Goal: Check status: Check status

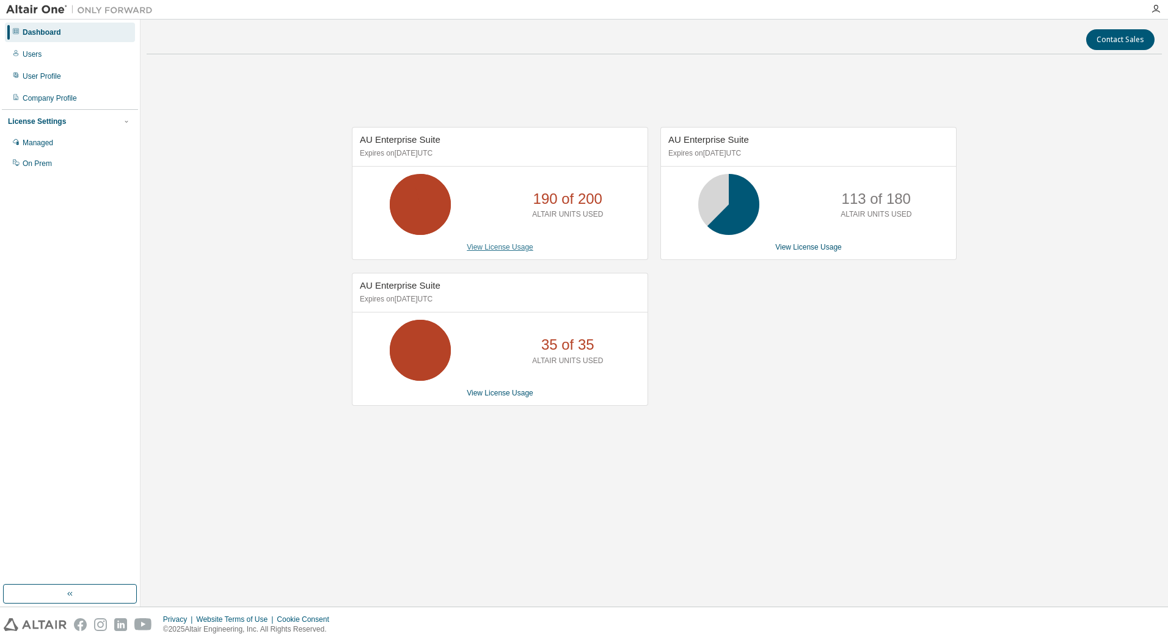
click at [515, 245] on link "View License Usage" at bounding box center [500, 247] width 67 height 9
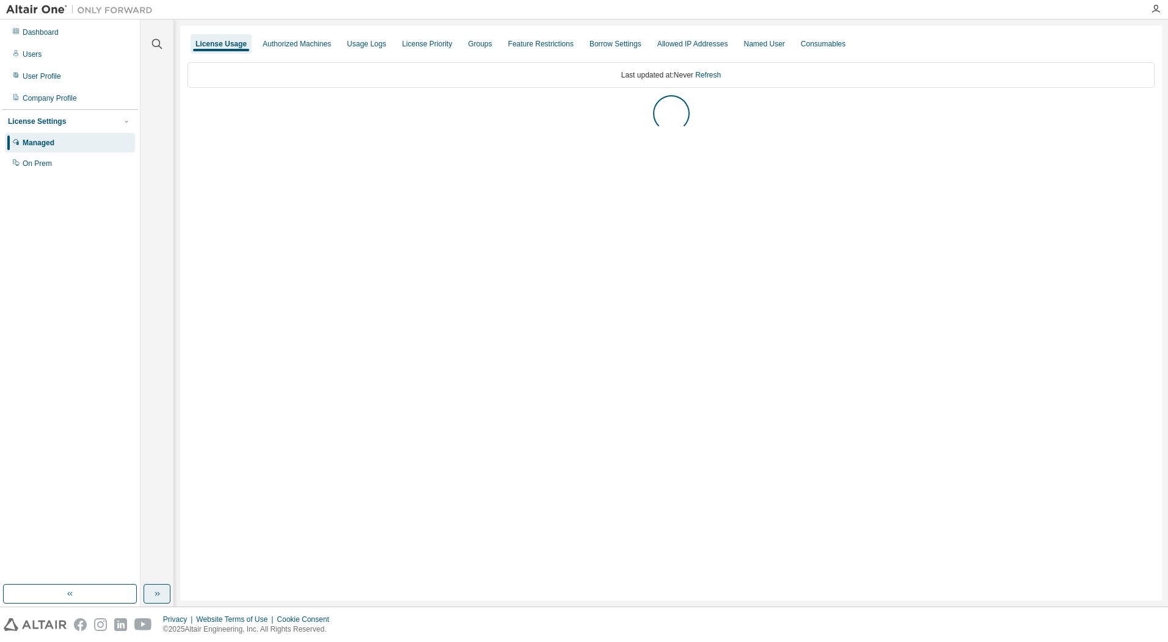
click at [160, 595] on icon "button" at bounding box center [157, 594] width 10 height 10
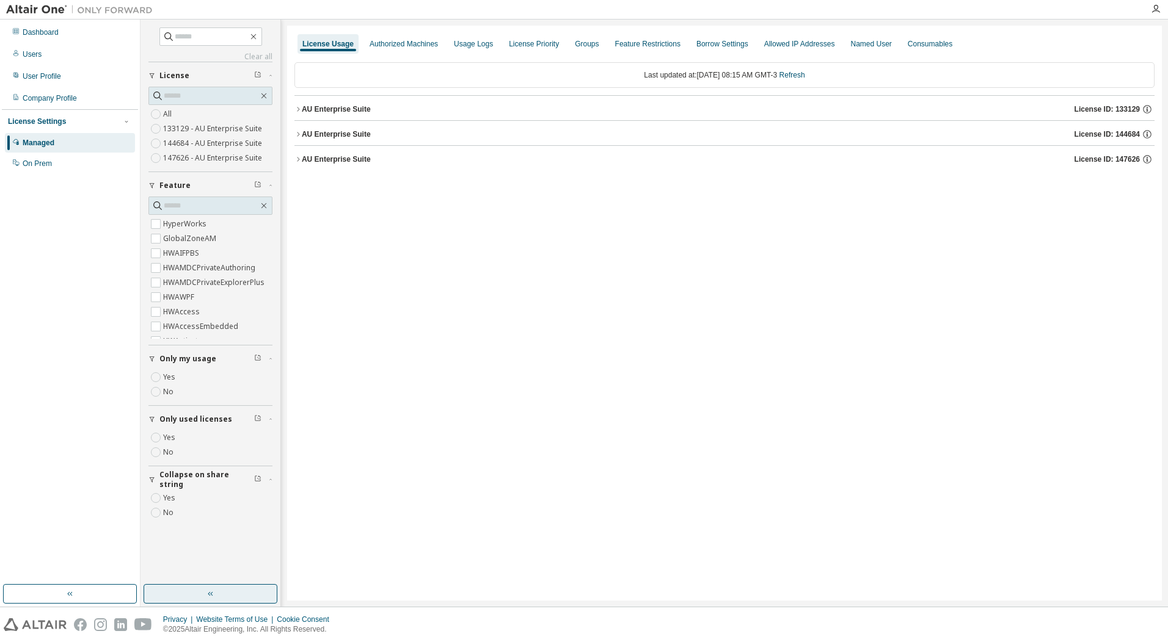
click at [173, 439] on label "Yes" at bounding box center [170, 438] width 15 height 15
click at [341, 129] on div "AU Enterprise Suite" at bounding box center [336, 134] width 69 height 10
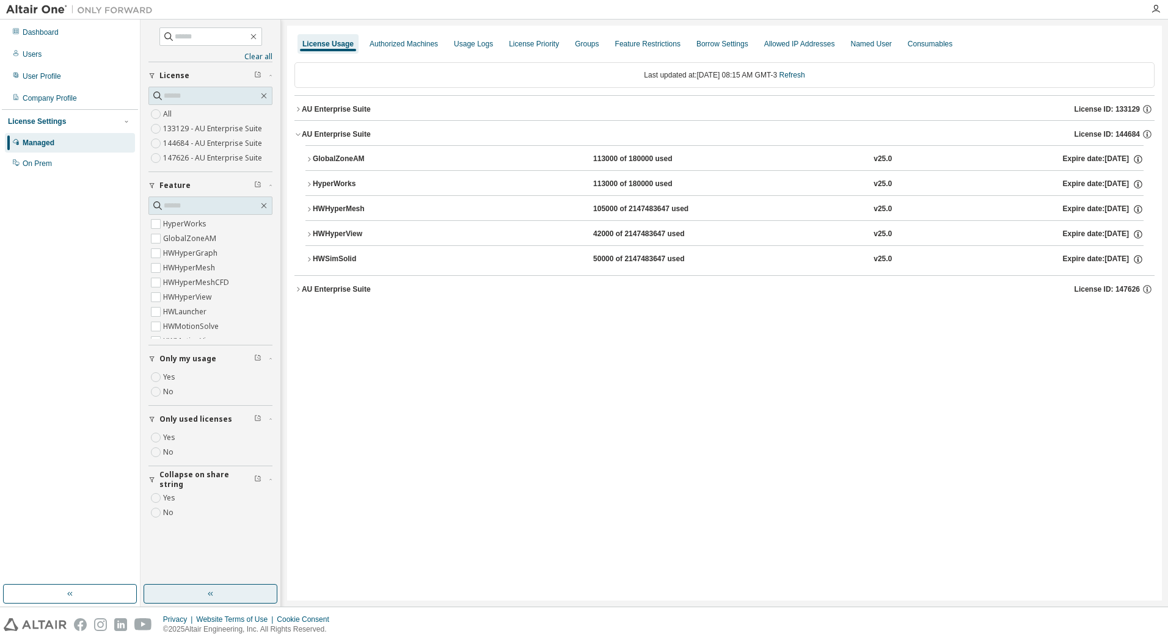
click at [342, 258] on div "HWSimSolid" at bounding box center [368, 259] width 110 height 11
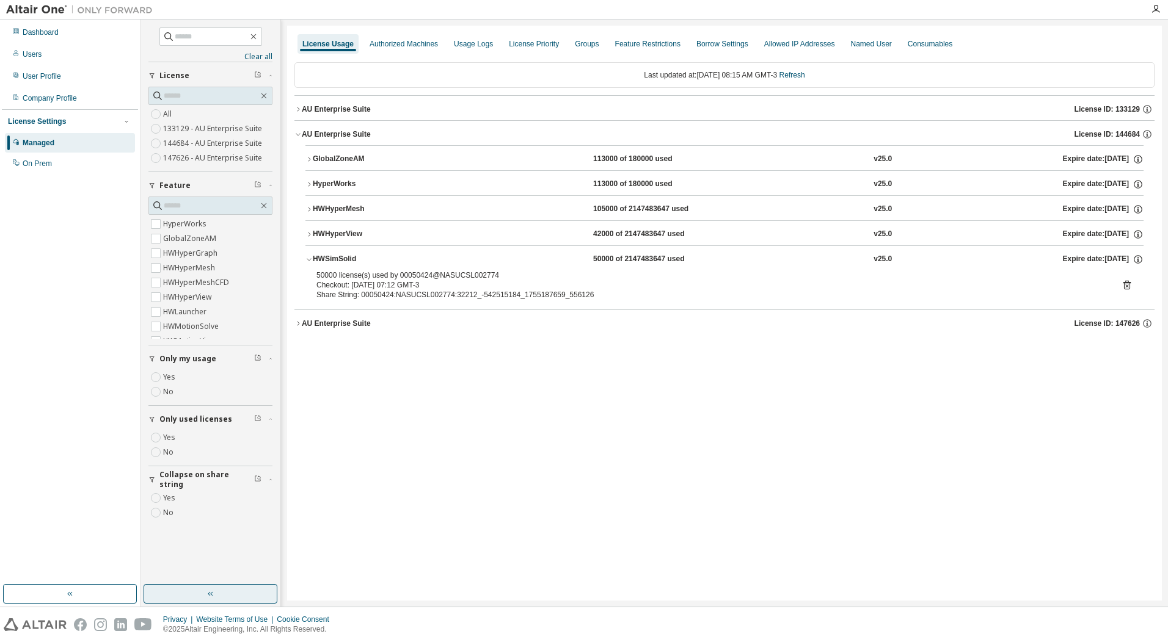
click at [1122, 285] on icon at bounding box center [1126, 285] width 11 height 11
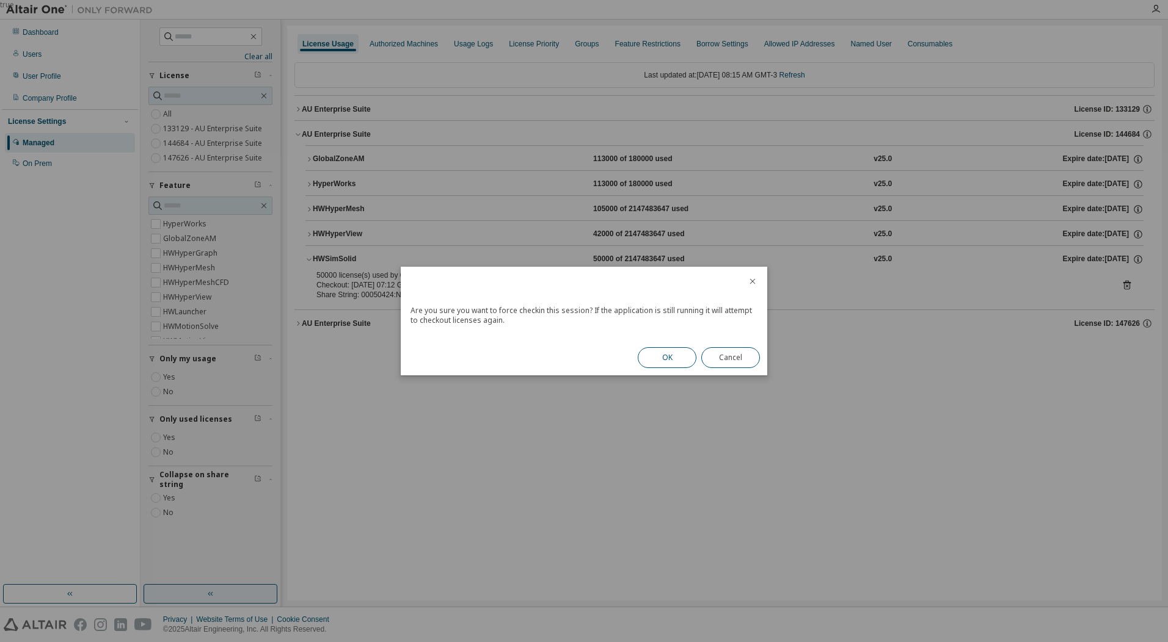
click at [651, 359] on button "OK" at bounding box center [667, 358] width 59 height 21
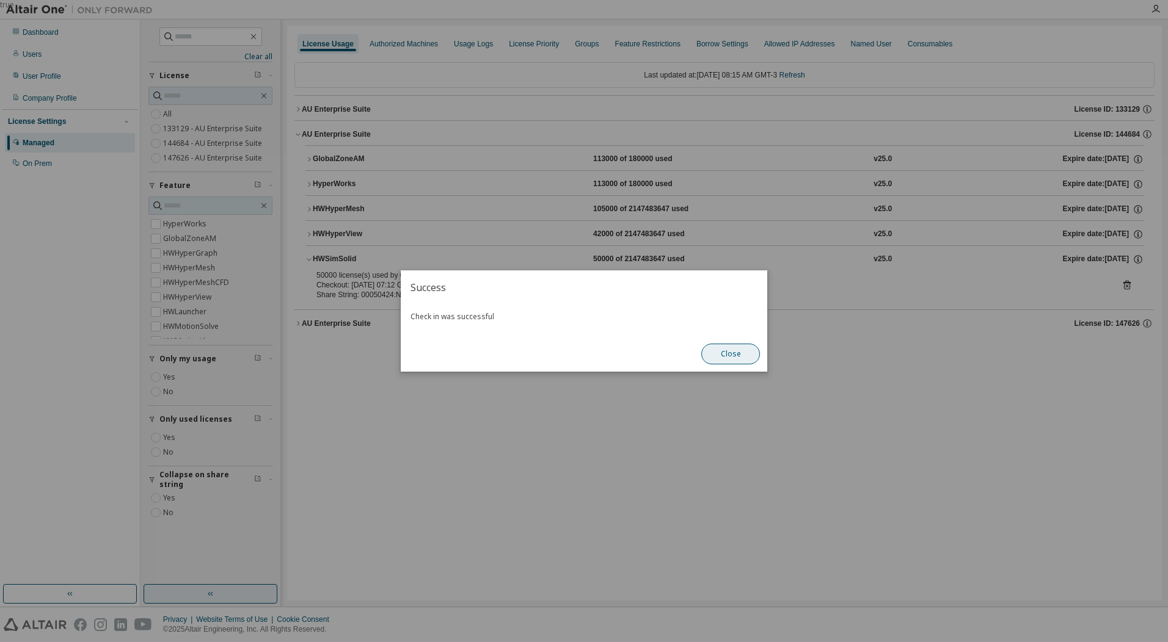
click at [714, 352] on button "Close" at bounding box center [730, 354] width 59 height 21
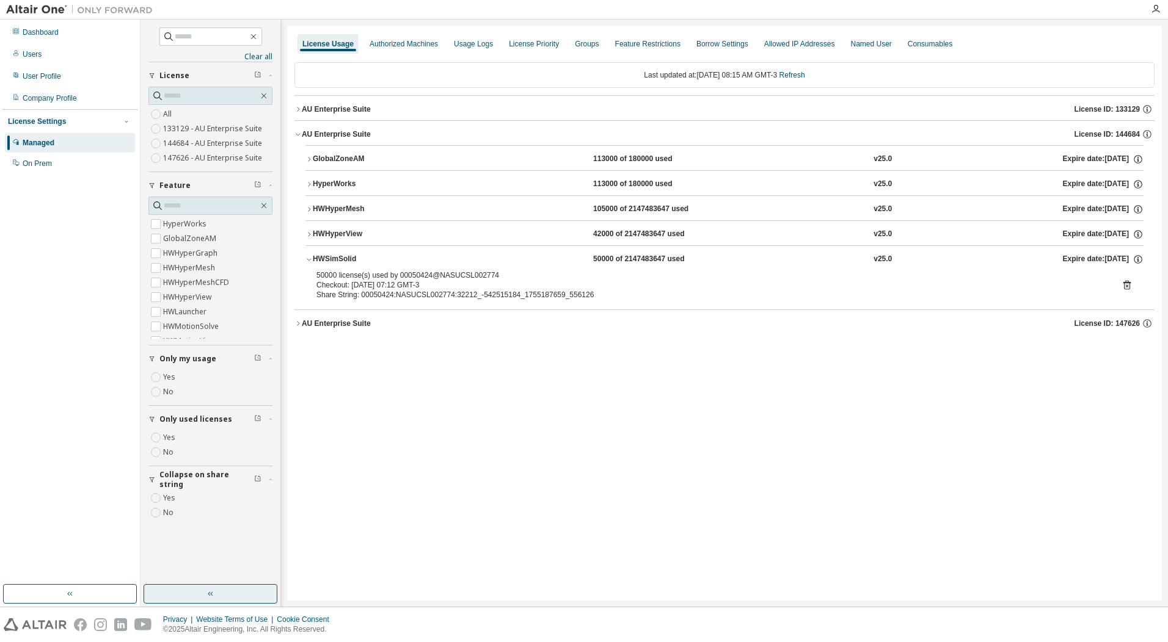
click at [330, 322] on div "AU Enterprise Suite" at bounding box center [336, 324] width 69 height 10
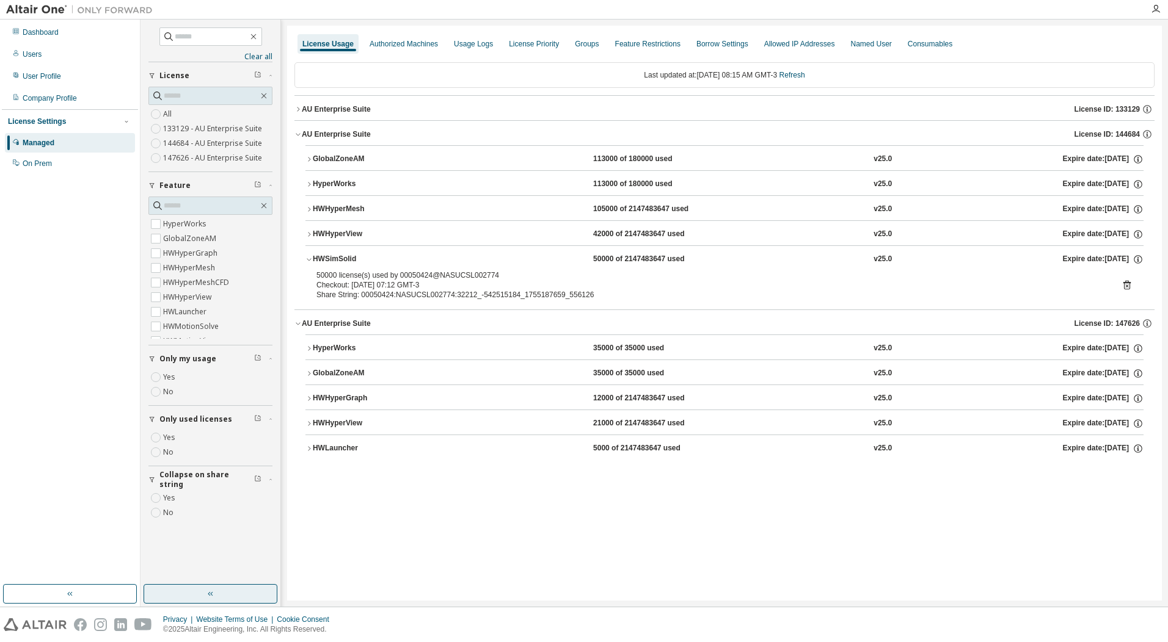
click at [333, 107] on div "AU Enterprise Suite" at bounding box center [336, 109] width 69 height 10
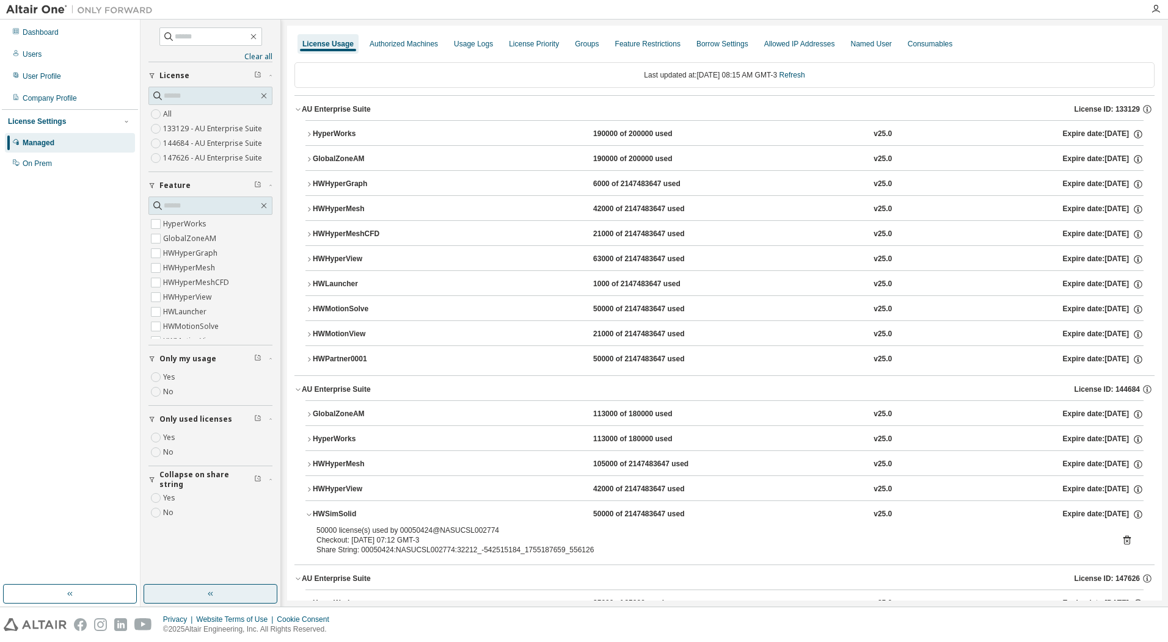
click at [333, 107] on div "AU Enterprise Suite" at bounding box center [336, 109] width 69 height 10
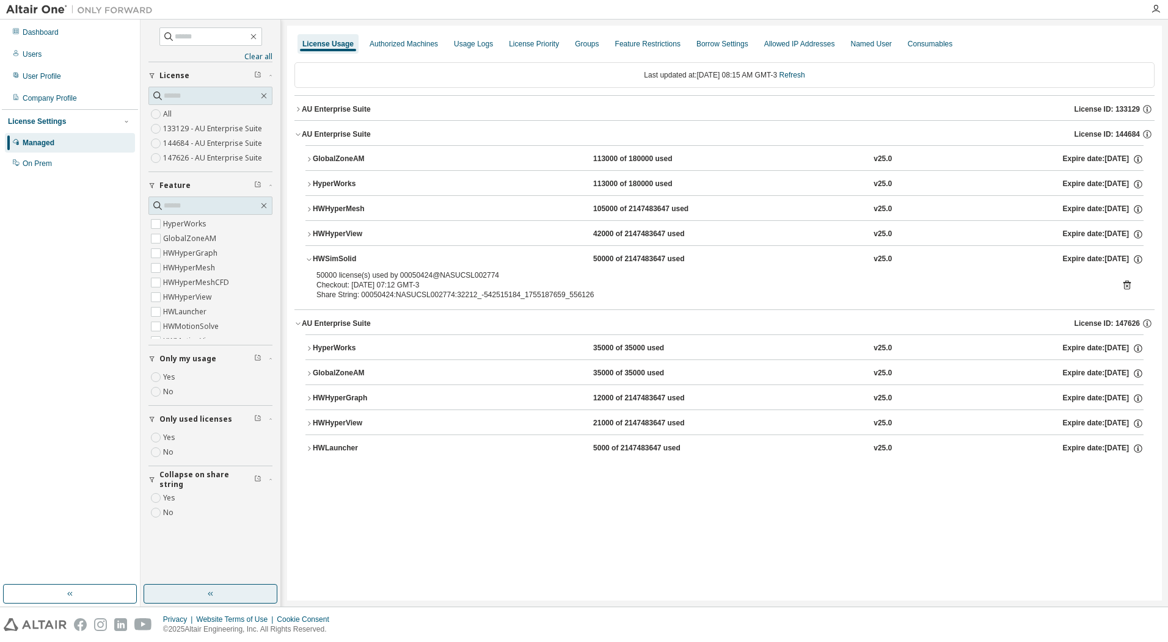
click at [335, 132] on div "AU Enterprise Suite" at bounding box center [336, 134] width 69 height 10
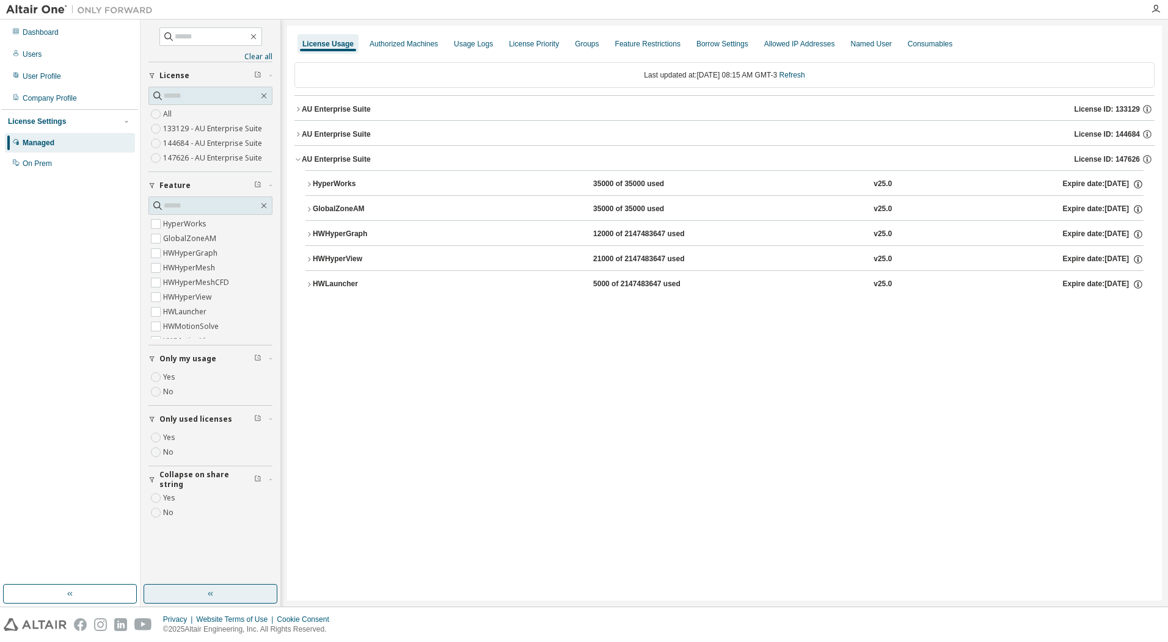
click at [340, 155] on div "AU Enterprise Suite" at bounding box center [336, 160] width 69 height 10
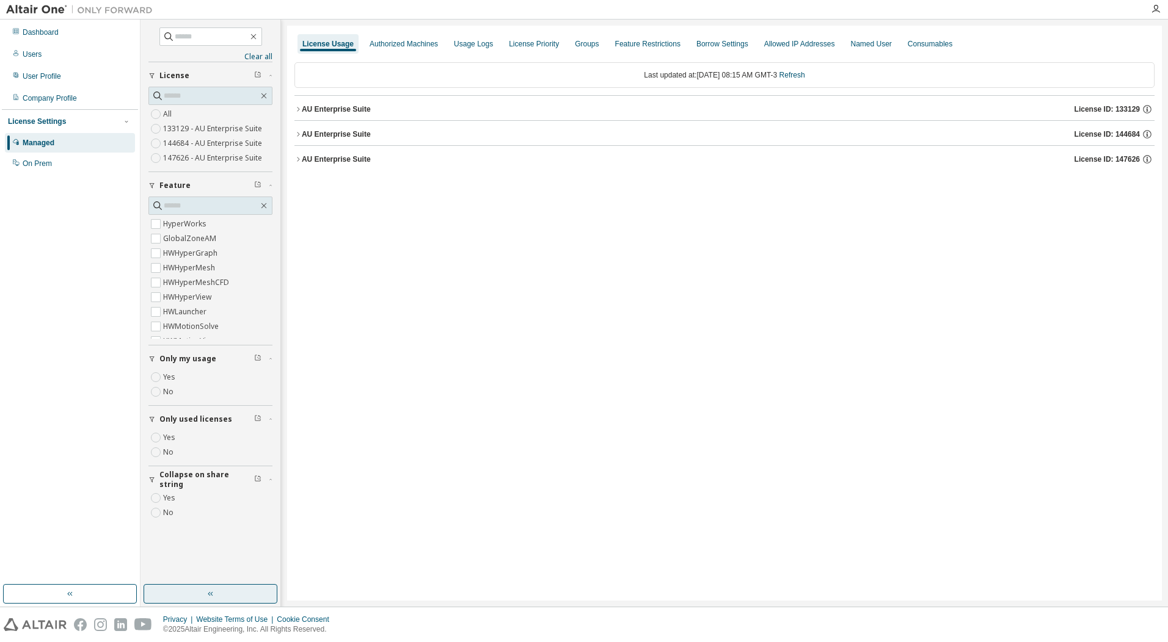
click at [348, 108] on div "AU Enterprise Suite" at bounding box center [336, 109] width 69 height 10
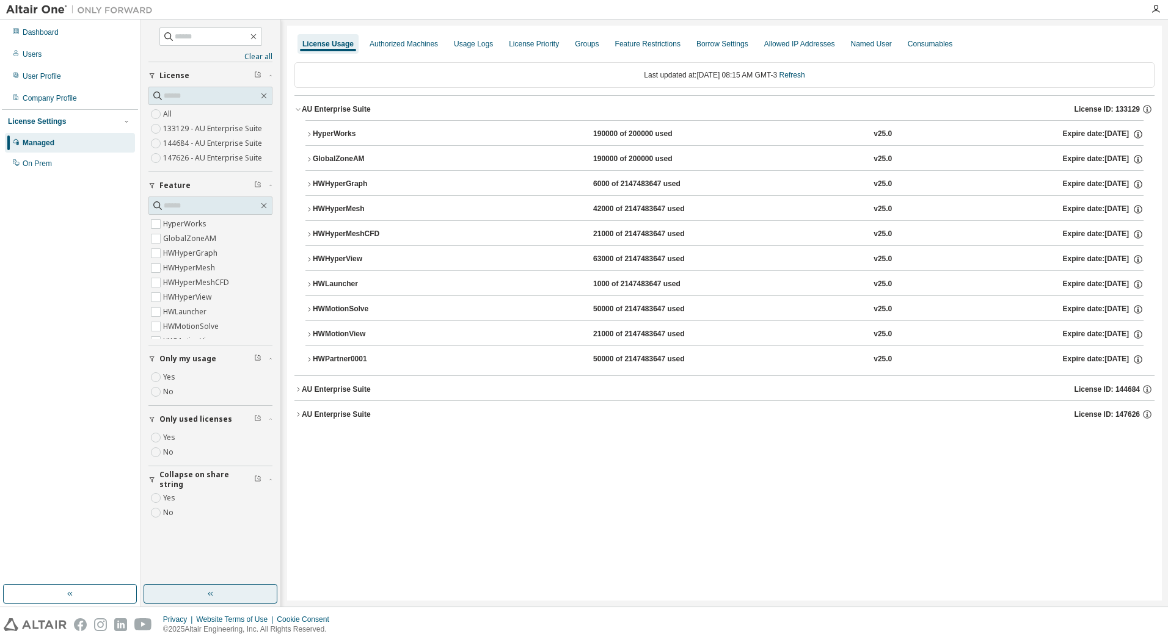
click at [333, 112] on div "AU Enterprise Suite" at bounding box center [336, 109] width 69 height 10
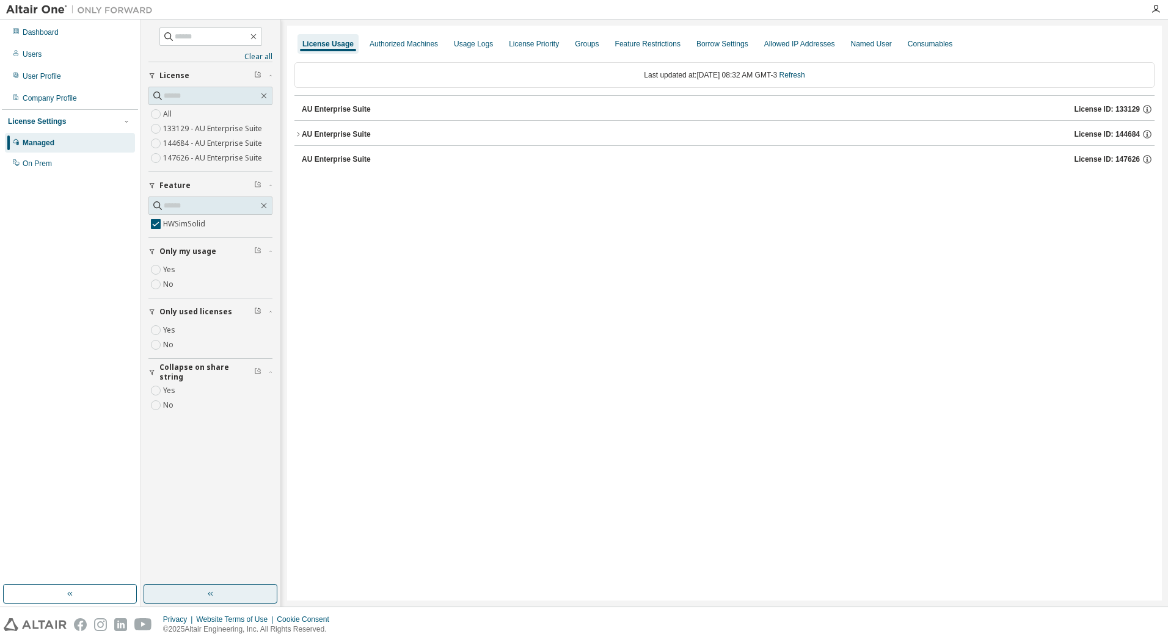
click at [340, 140] on button "AU Enterprise Suite License ID: 144684" at bounding box center [724, 134] width 860 height 27
click at [41, 34] on div "Dashboard" at bounding box center [41, 32] width 36 height 10
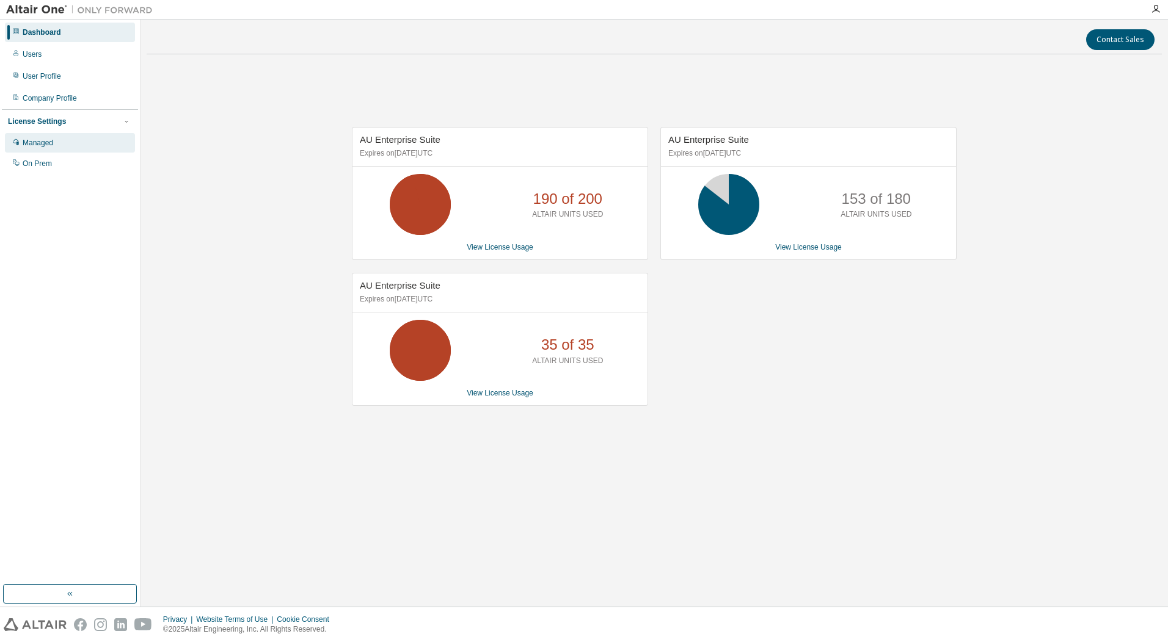
click at [42, 137] on div "Managed" at bounding box center [70, 143] width 130 height 20
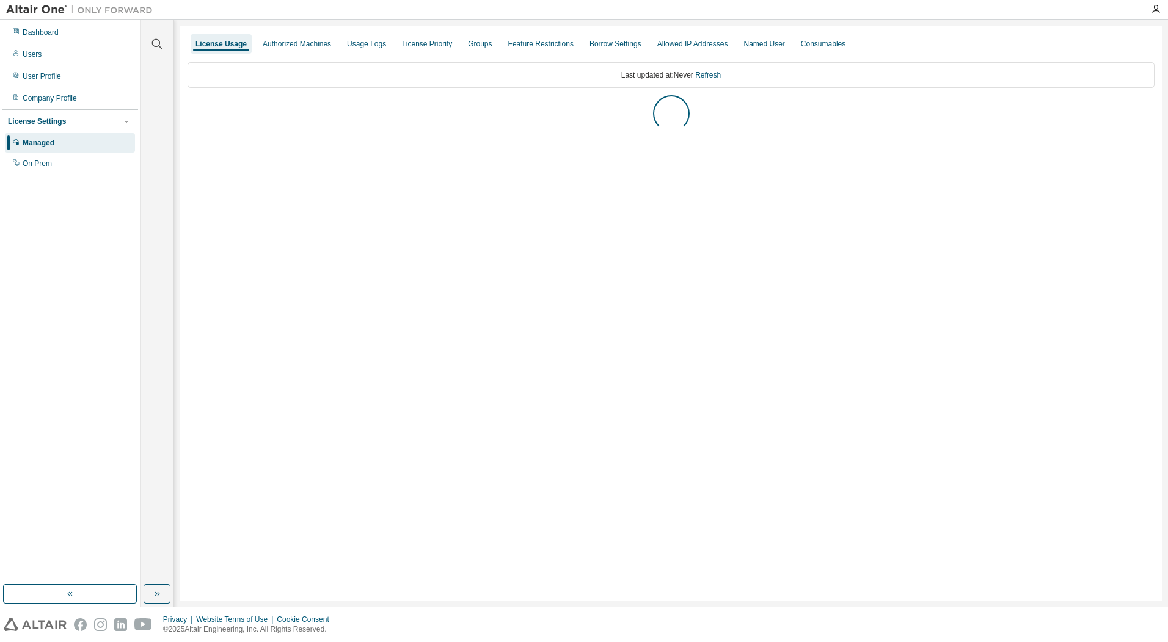
click at [46, 42] on div "Dashboard Users User Profile Company Profile License Settings Managed On Prem" at bounding box center [70, 97] width 136 height 153
click at [48, 34] on div "Dashboard" at bounding box center [41, 32] width 36 height 10
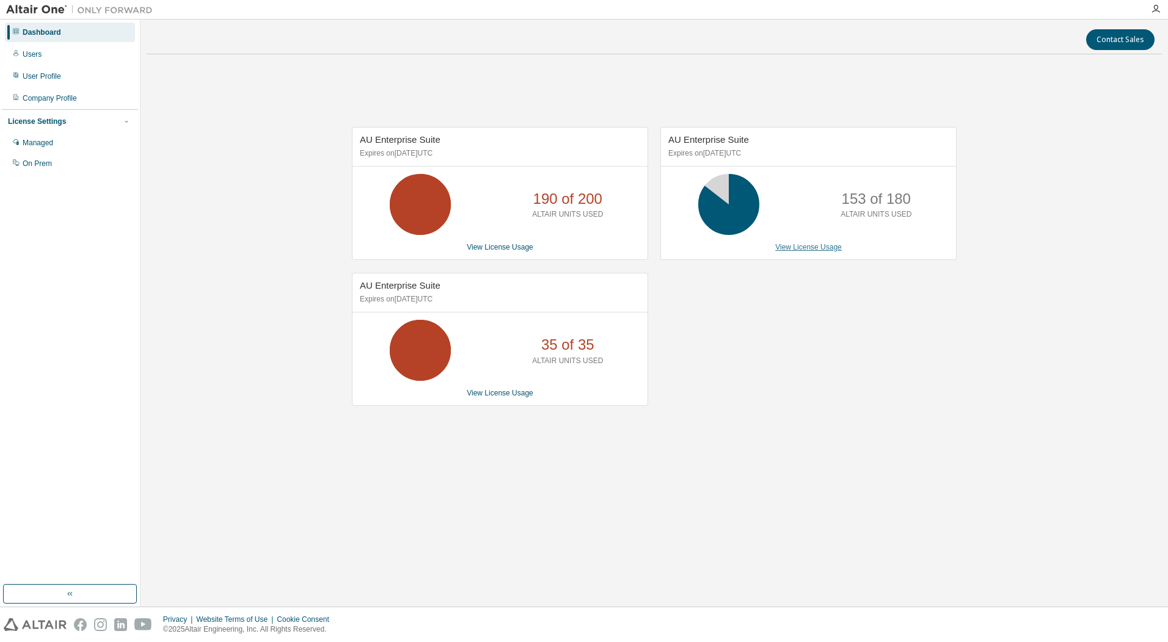
click at [826, 249] on link "View License Usage" at bounding box center [808, 247] width 67 height 9
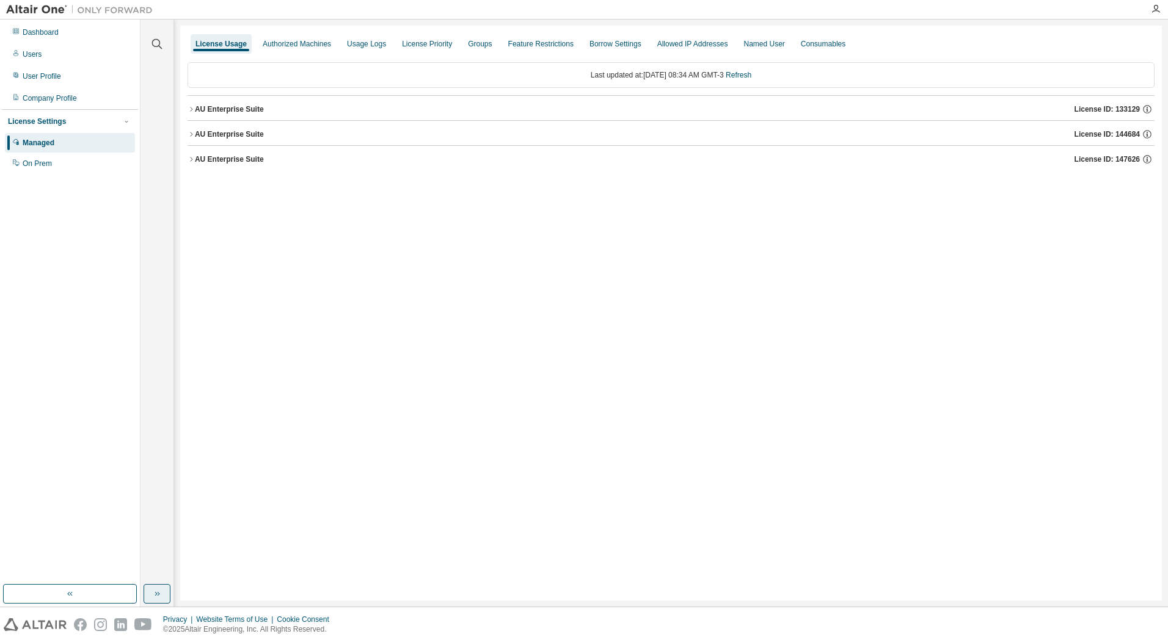
click at [161, 590] on icon "button" at bounding box center [157, 594] width 10 height 10
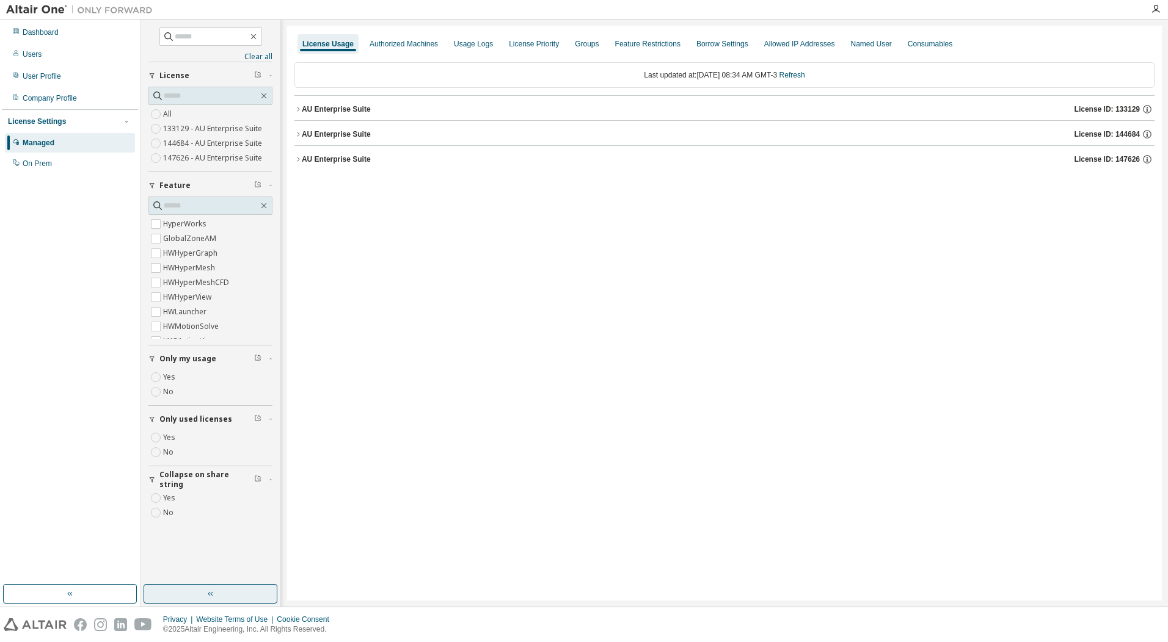
click at [324, 136] on div "AU Enterprise Suite" at bounding box center [336, 134] width 69 height 10
click at [326, 136] on div "AU Enterprise Suite" at bounding box center [336, 134] width 69 height 10
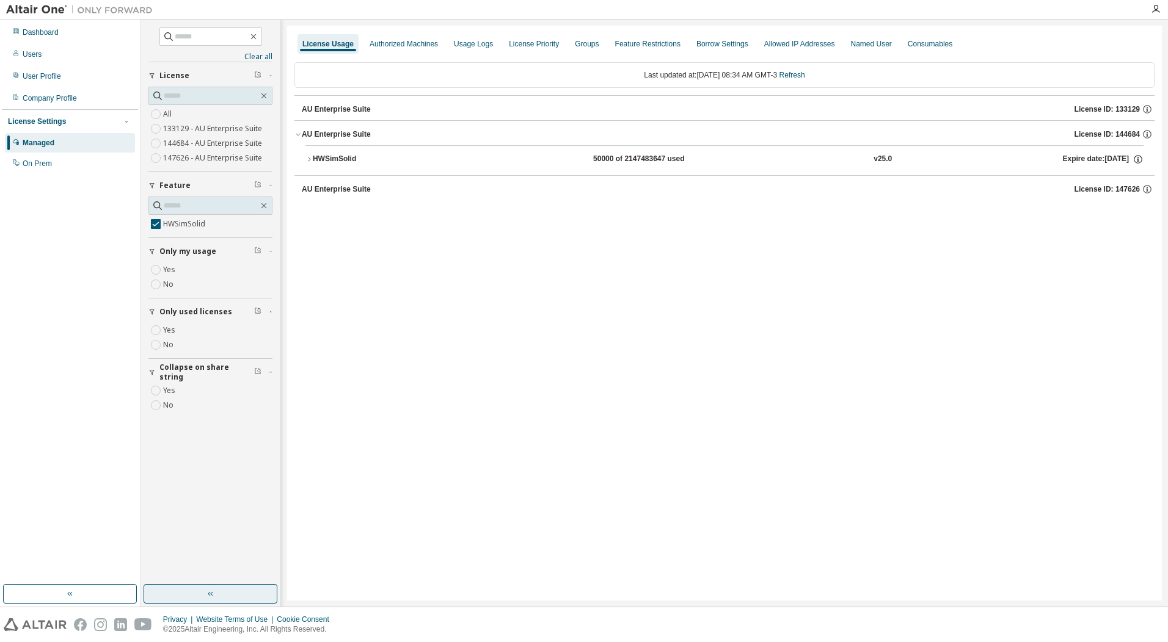
click at [1027, 159] on div "HWSimSolid 50000 of 2147483647 used v25.0 Expire date: [DATE]" at bounding box center [728, 159] width 831 height 11
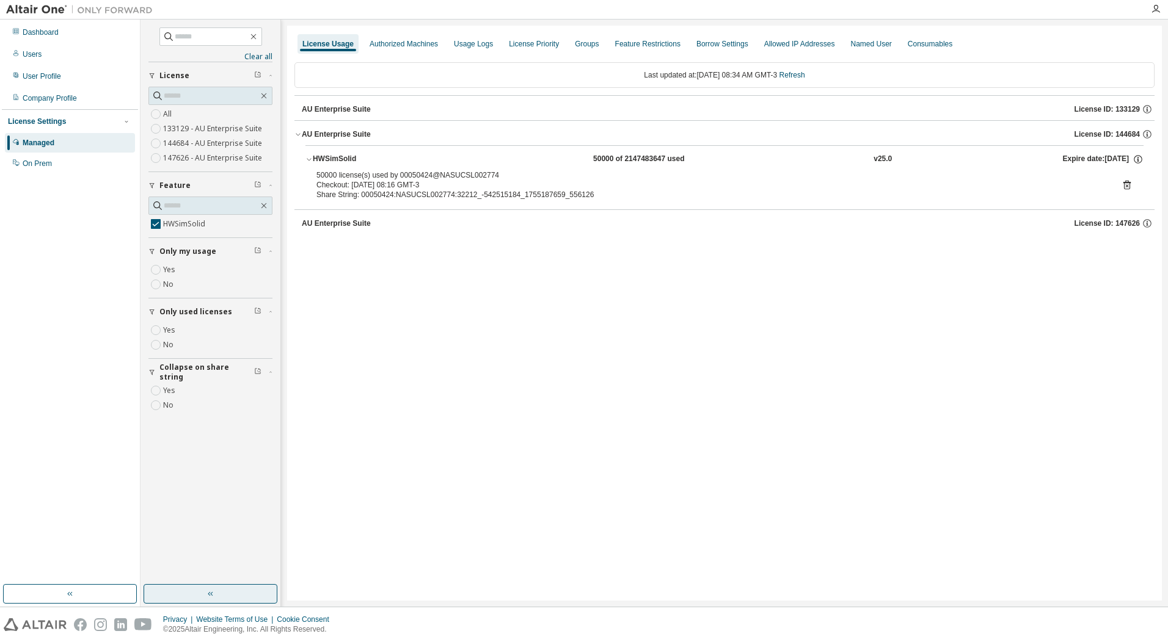
click at [1123, 184] on icon at bounding box center [1126, 185] width 11 height 11
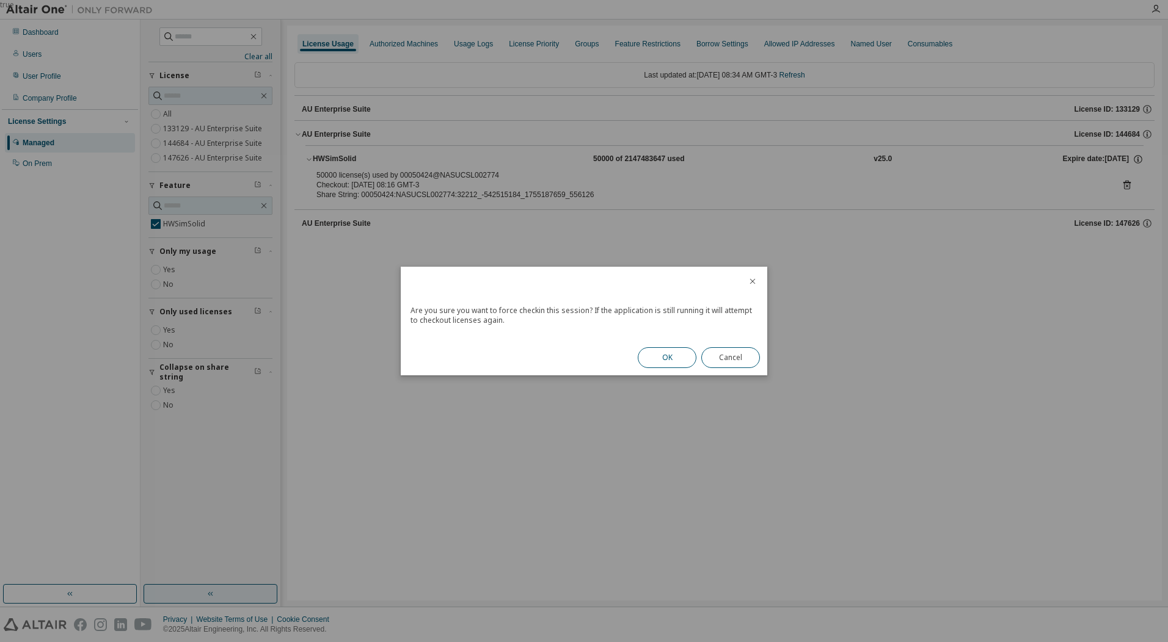
click at [690, 355] on button "OK" at bounding box center [667, 358] width 59 height 21
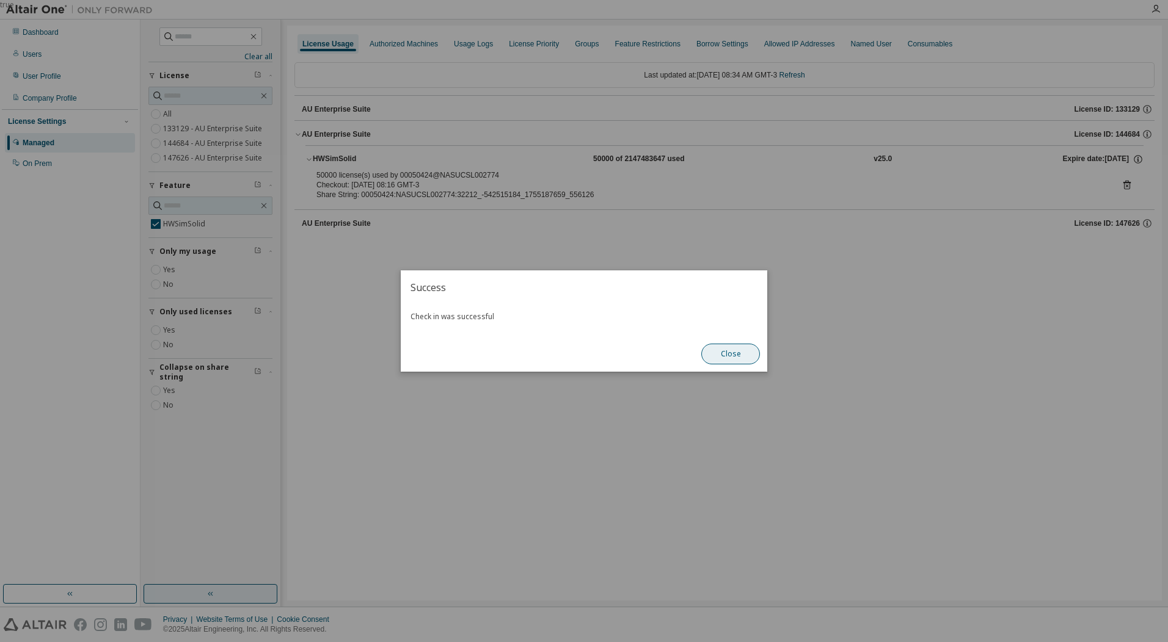
click at [744, 346] on button "Close" at bounding box center [730, 354] width 59 height 21
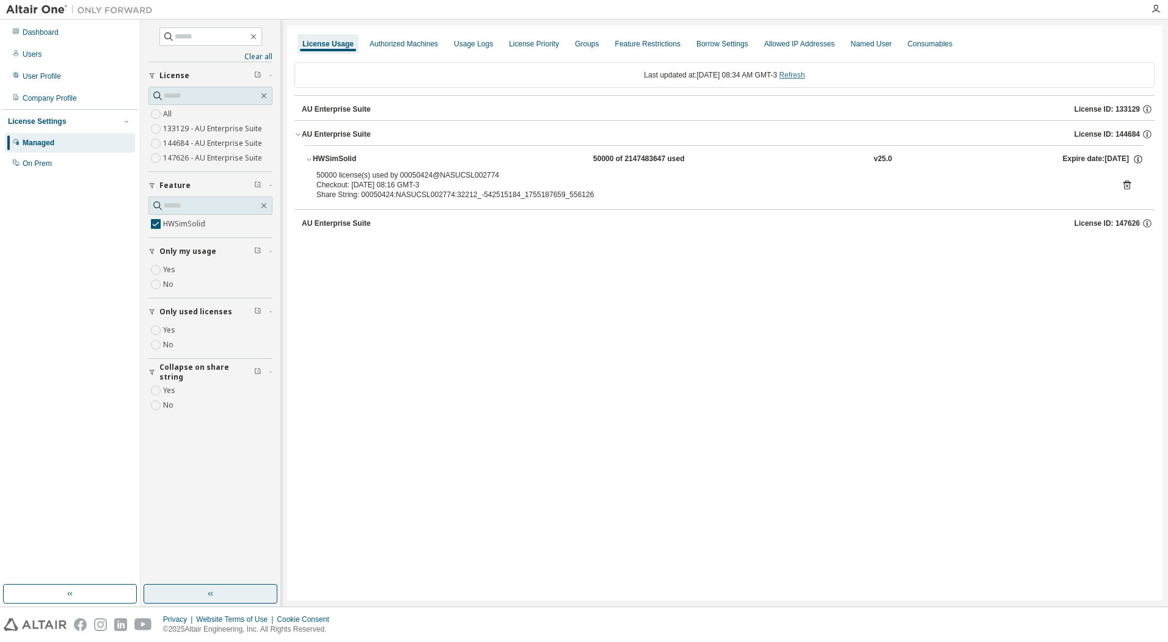
click at [805, 79] on link "Refresh" at bounding box center [792, 75] width 26 height 9
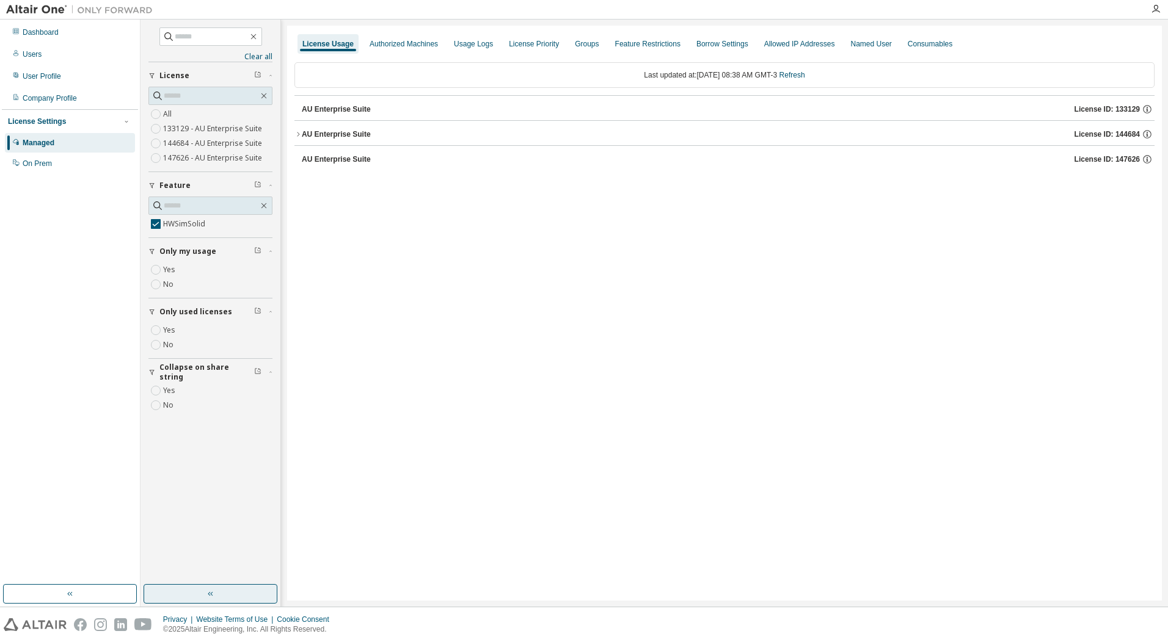
click at [362, 132] on div "AU Enterprise Suite" at bounding box center [336, 134] width 69 height 10
click at [1032, 169] on button "HWSimSolid 50000 of 2147483647 used v25.0 Expire date: [DATE]" at bounding box center [724, 159] width 838 height 27
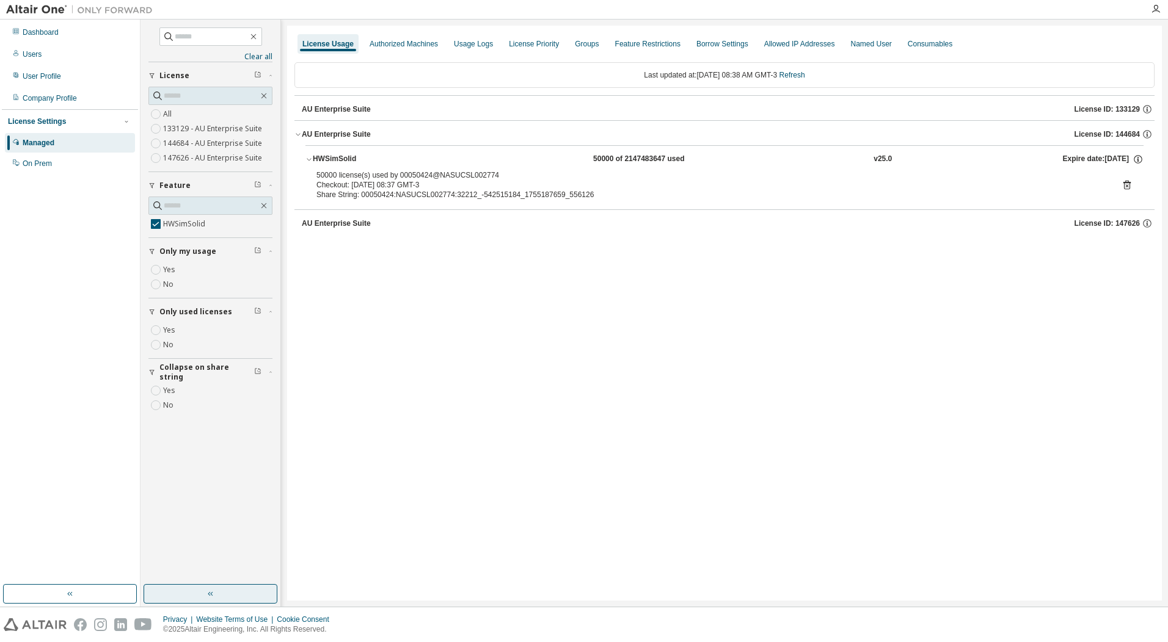
click at [1126, 182] on icon at bounding box center [1126, 185] width 7 height 9
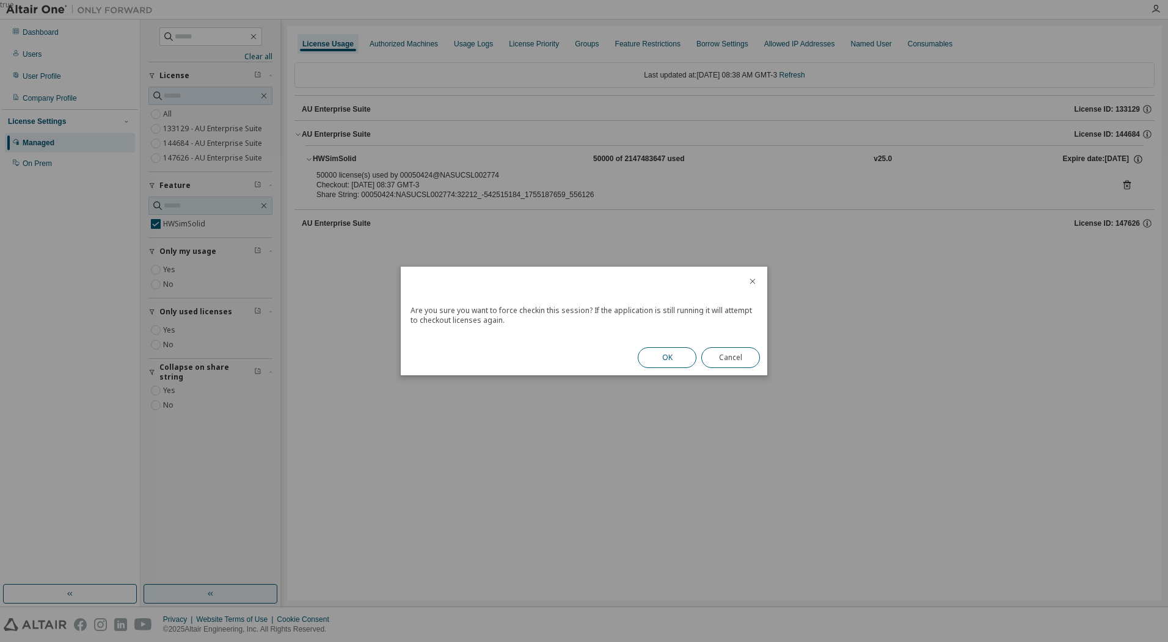
click at [679, 352] on button "OK" at bounding box center [667, 358] width 59 height 21
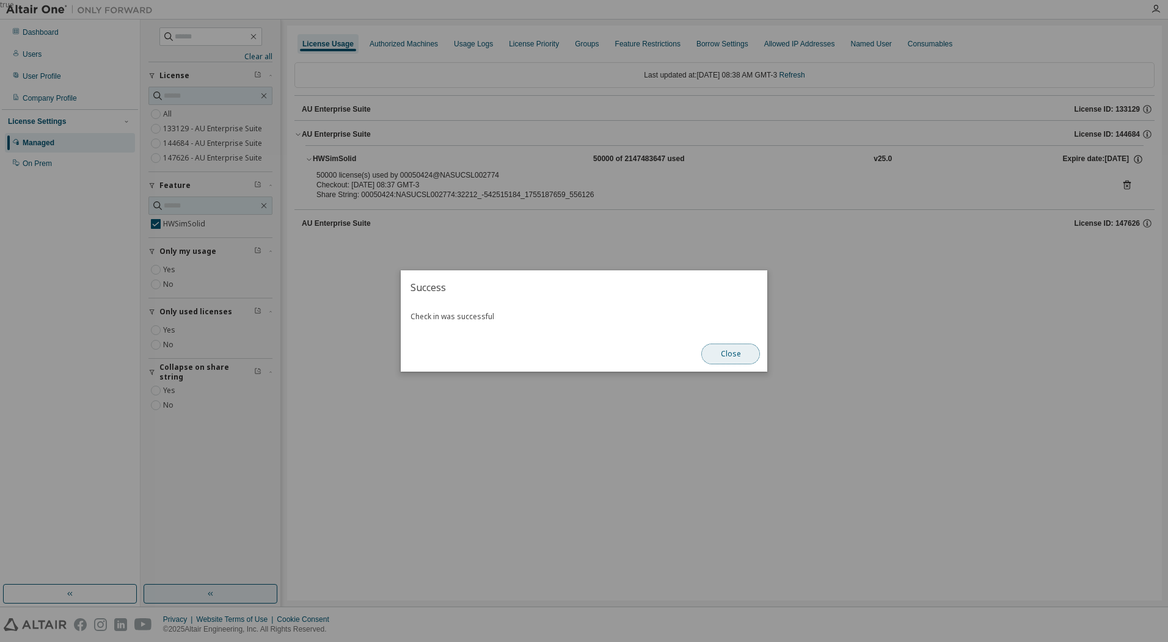
click at [737, 355] on button "Close" at bounding box center [730, 354] width 59 height 21
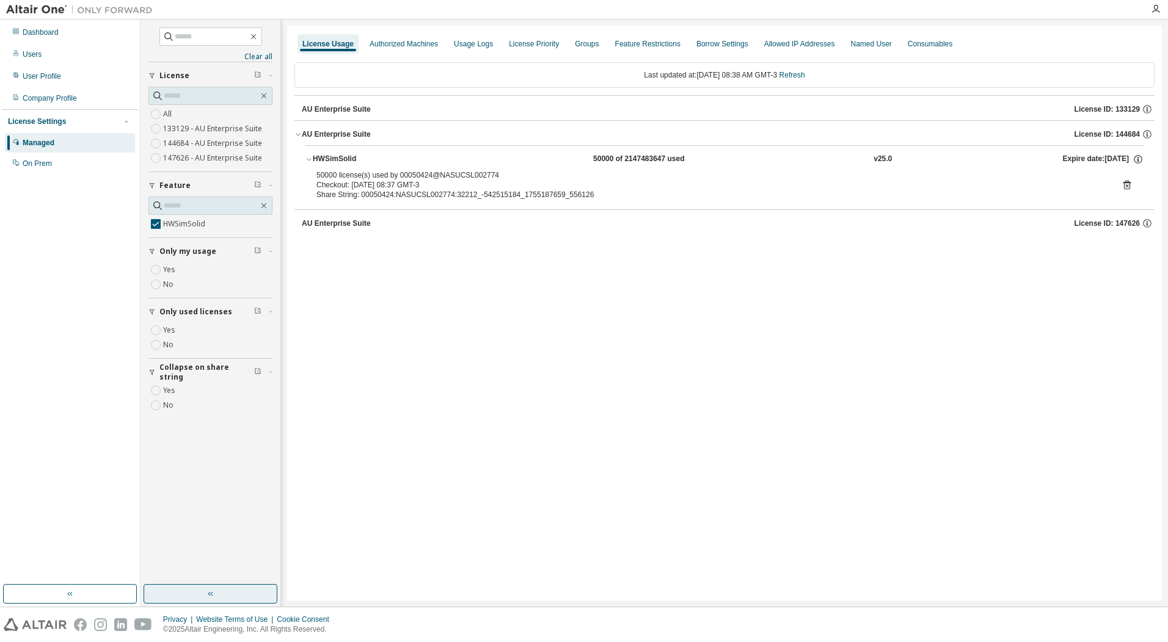
click at [1124, 183] on icon at bounding box center [1126, 185] width 7 height 9
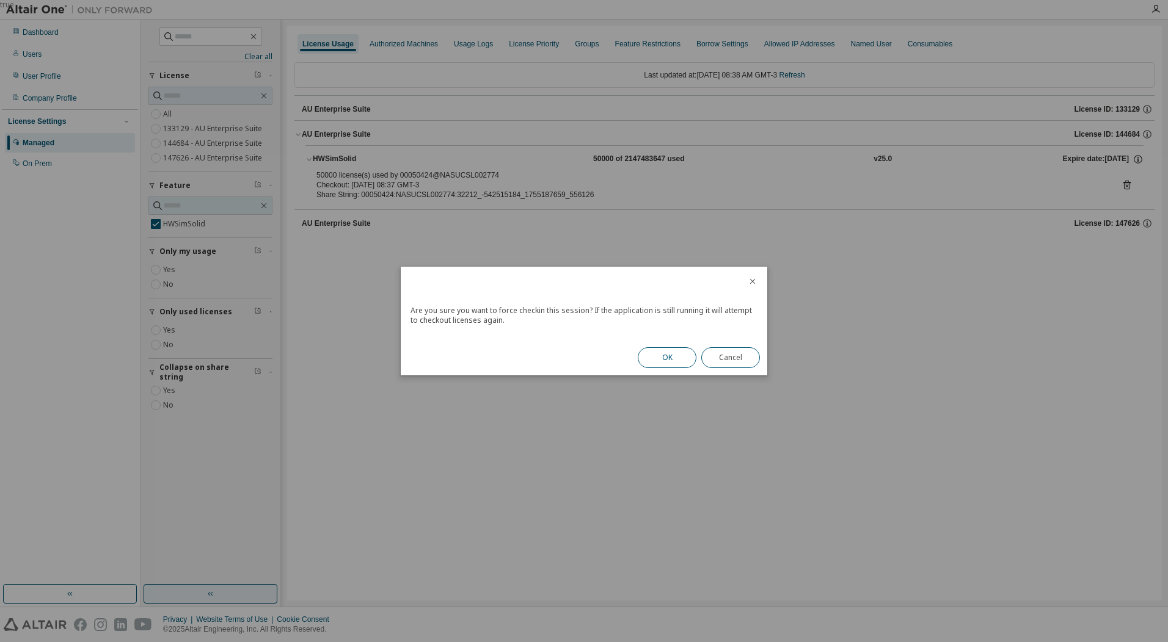
click at [657, 354] on button "OK" at bounding box center [667, 358] width 59 height 21
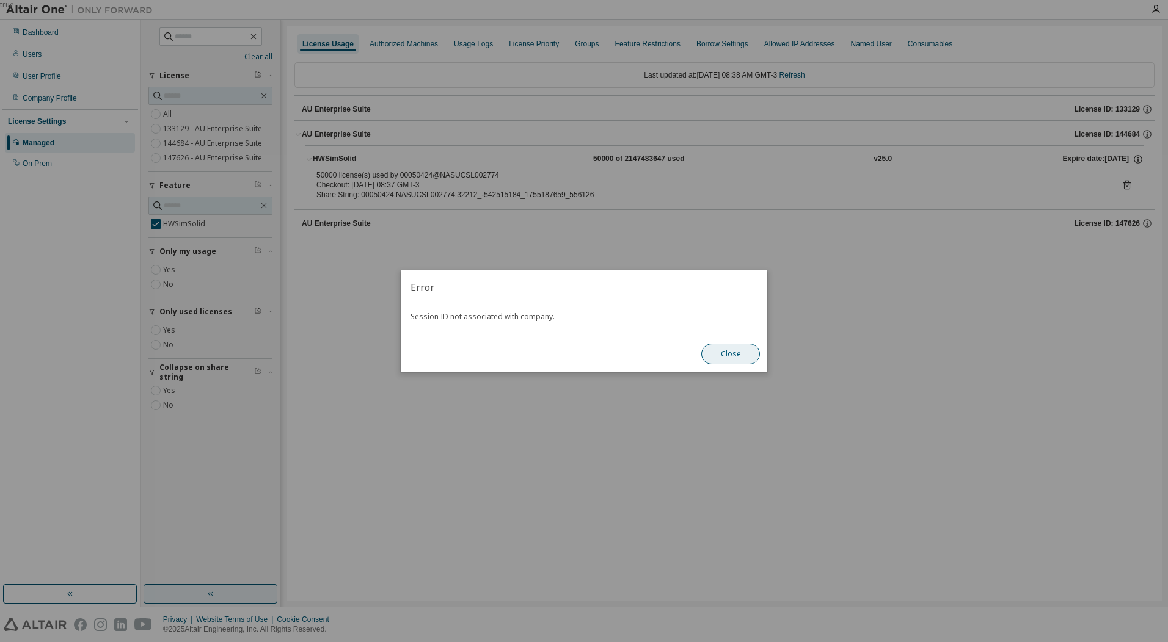
click at [728, 344] on button "Close" at bounding box center [730, 354] width 59 height 21
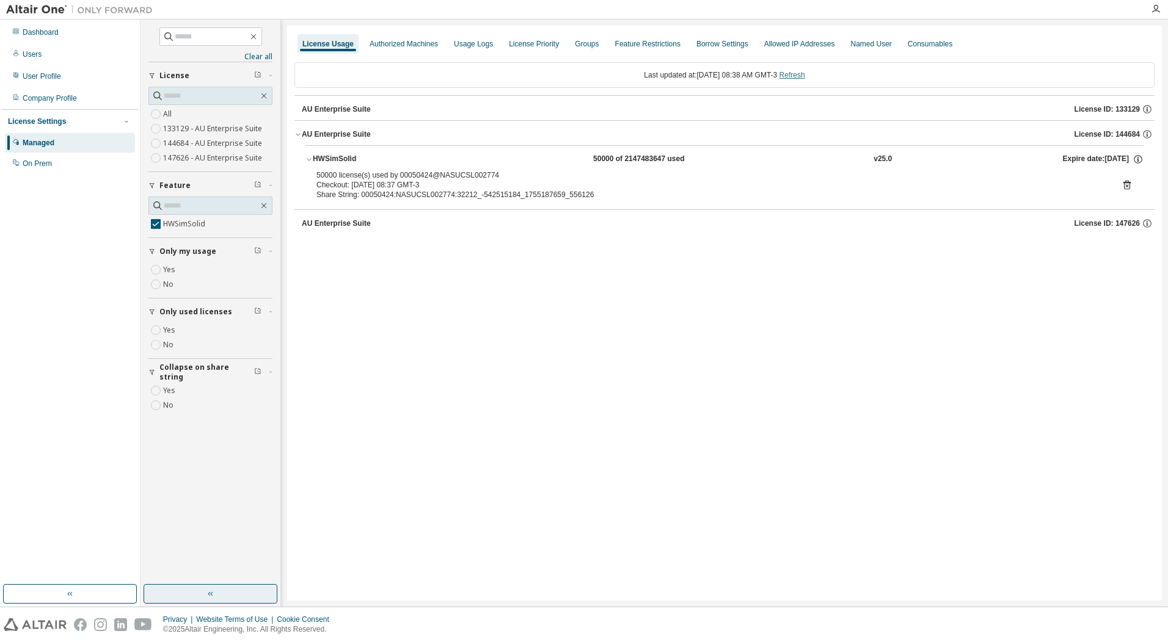
click at [805, 76] on link "Refresh" at bounding box center [792, 75] width 26 height 9
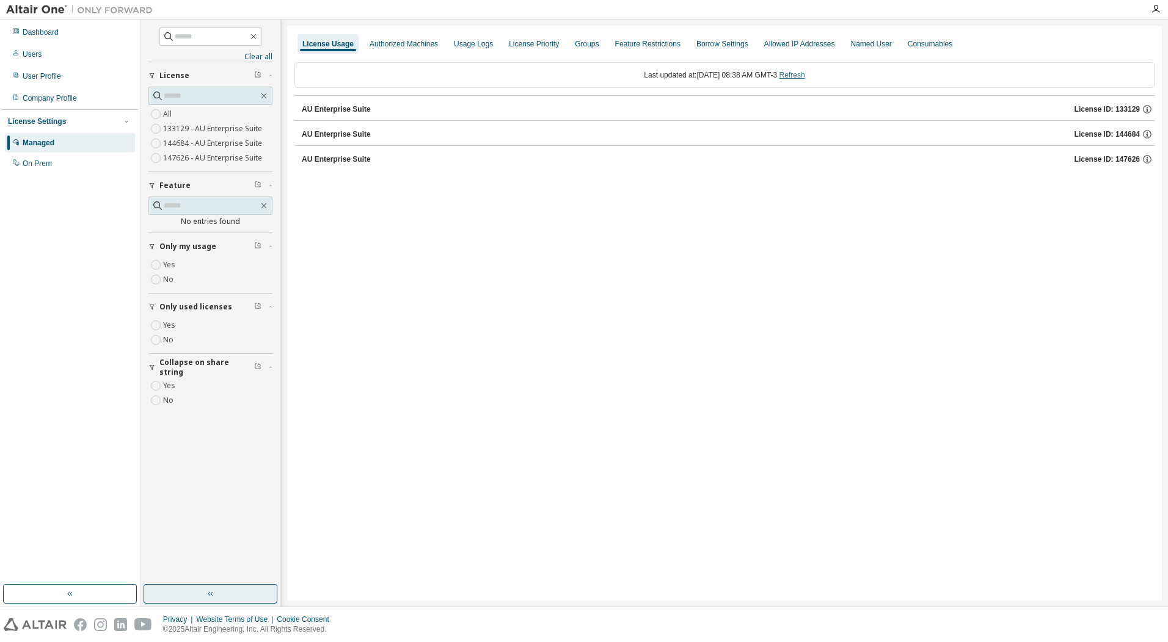
click at [801, 72] on link "Refresh" at bounding box center [792, 75] width 26 height 9
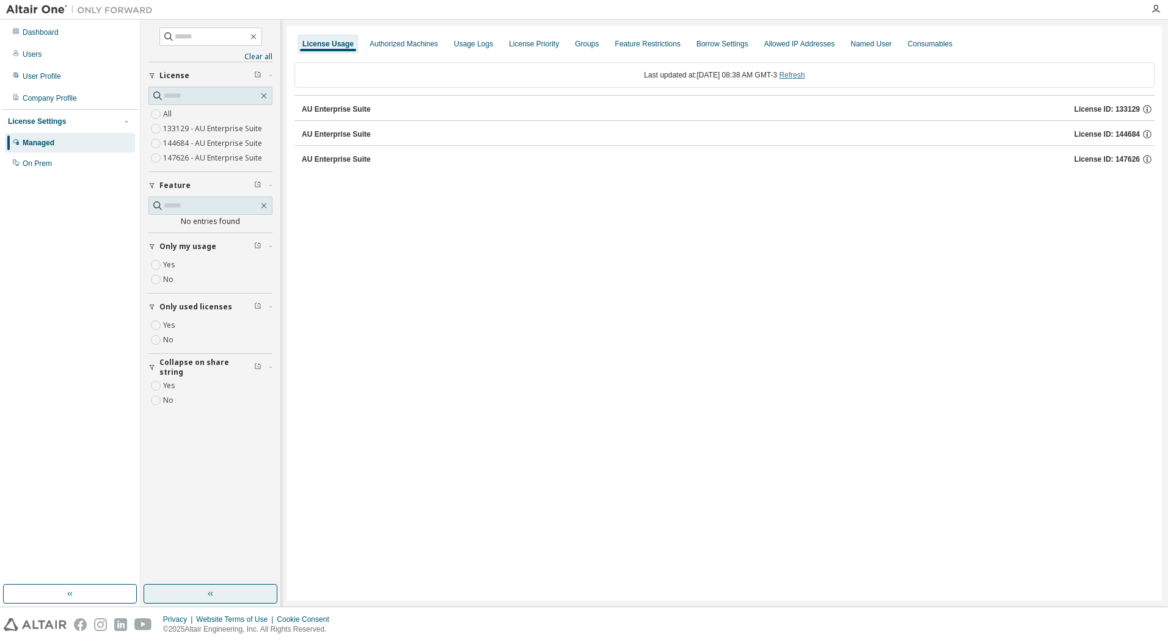
click at [801, 72] on link "Refresh" at bounding box center [792, 75] width 26 height 9
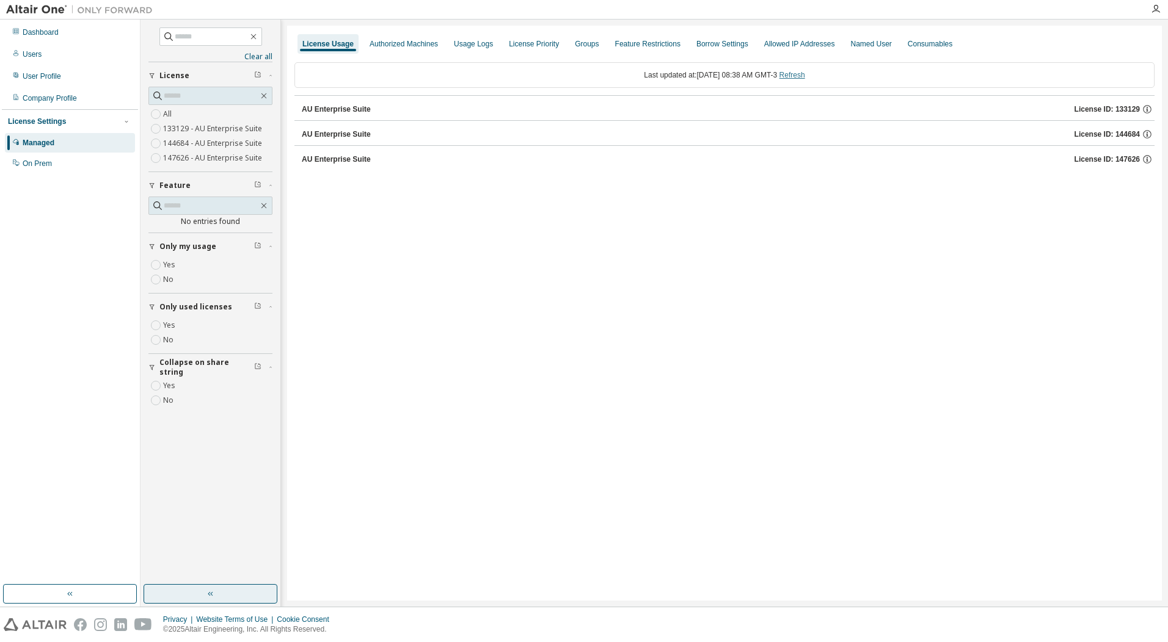
click at [801, 72] on link "Refresh" at bounding box center [792, 75] width 26 height 9
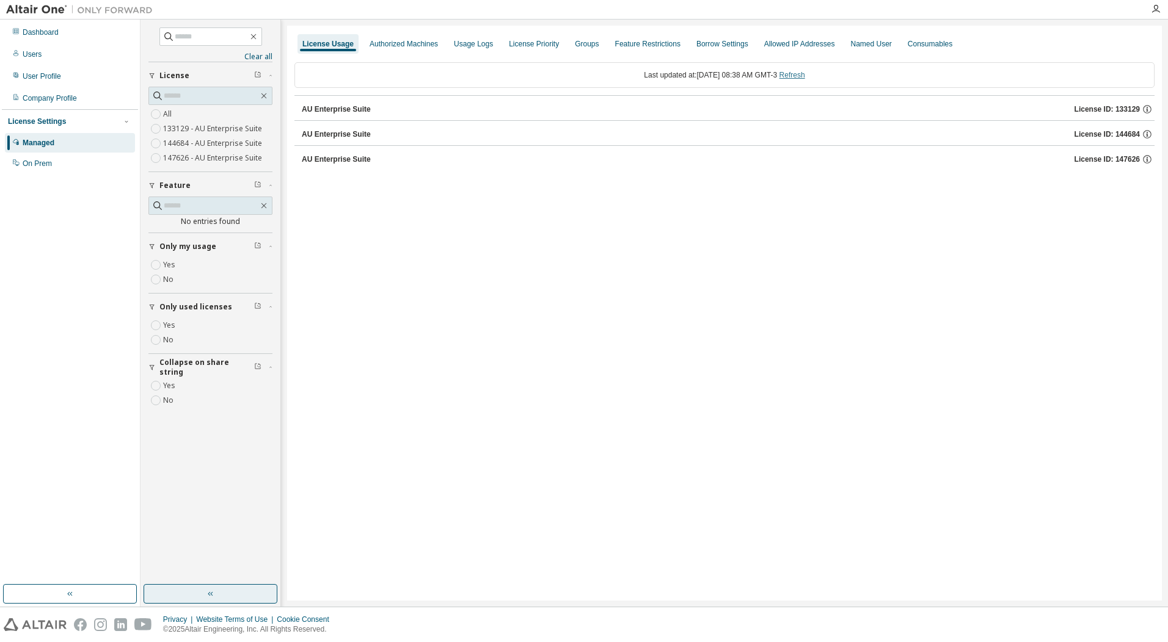
click at [803, 72] on link "Refresh" at bounding box center [792, 75] width 26 height 9
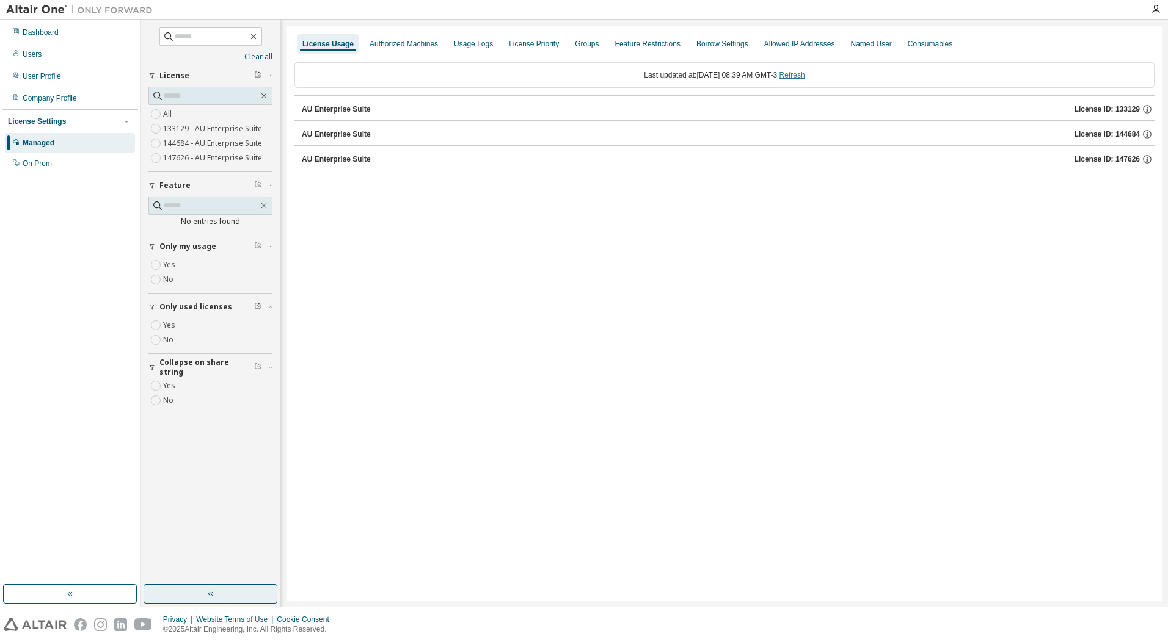
click at [803, 72] on link "Refresh" at bounding box center [792, 75] width 26 height 9
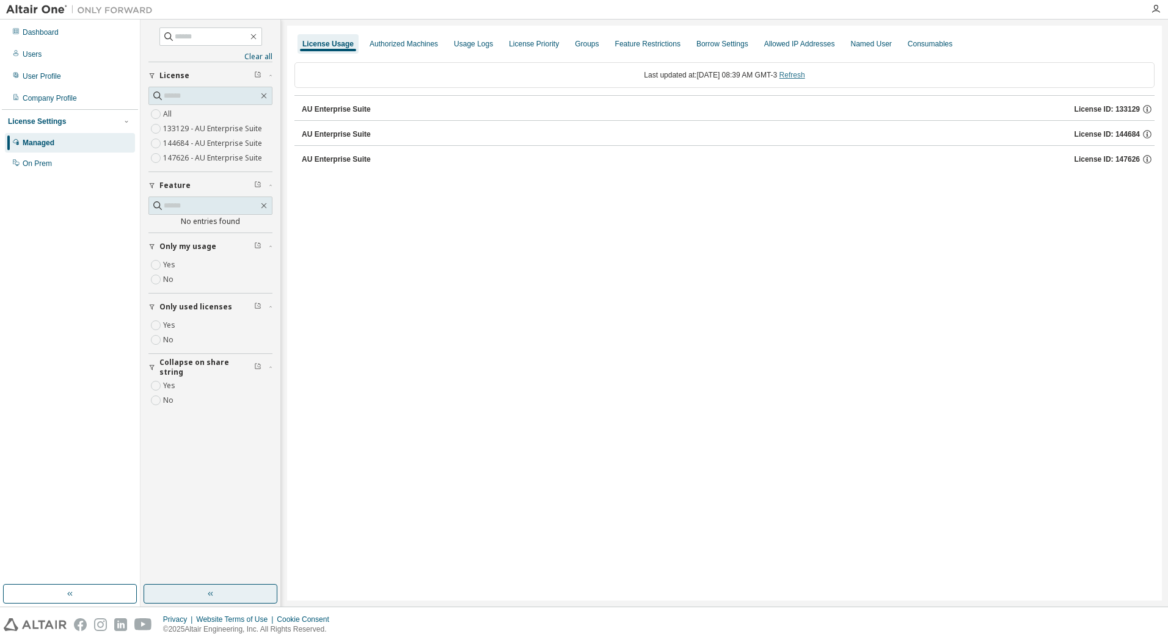
click at [803, 72] on link "Refresh" at bounding box center [792, 75] width 26 height 9
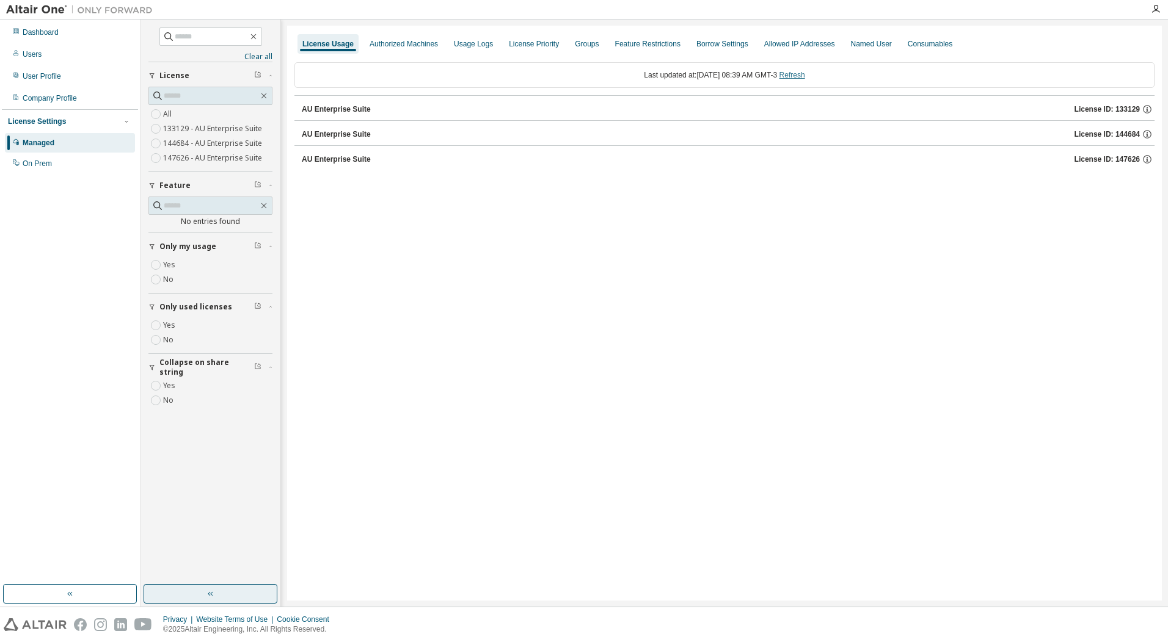
click at [803, 72] on link "Refresh" at bounding box center [792, 75] width 26 height 9
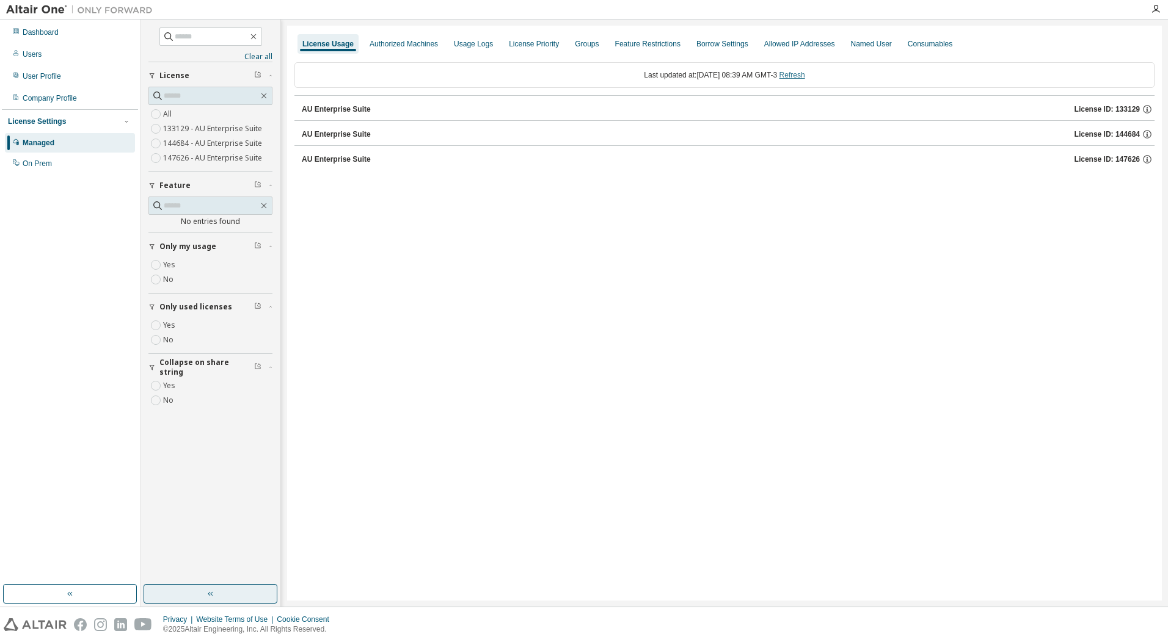
click at [803, 72] on link "Refresh" at bounding box center [792, 75] width 26 height 9
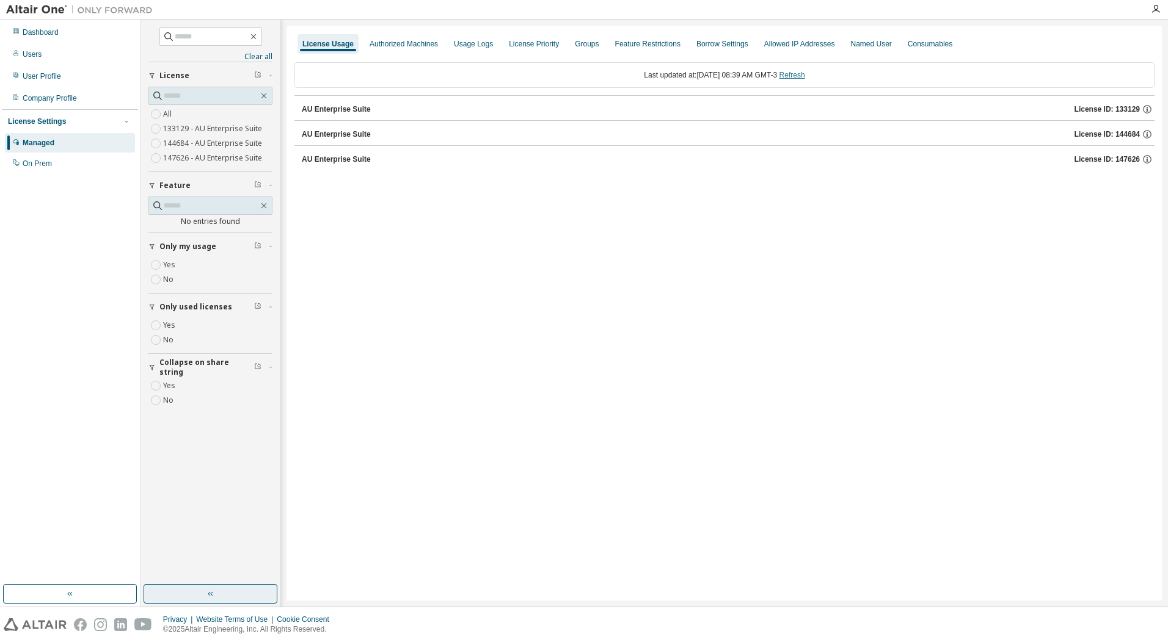
click at [803, 72] on link "Refresh" at bounding box center [792, 75] width 26 height 9
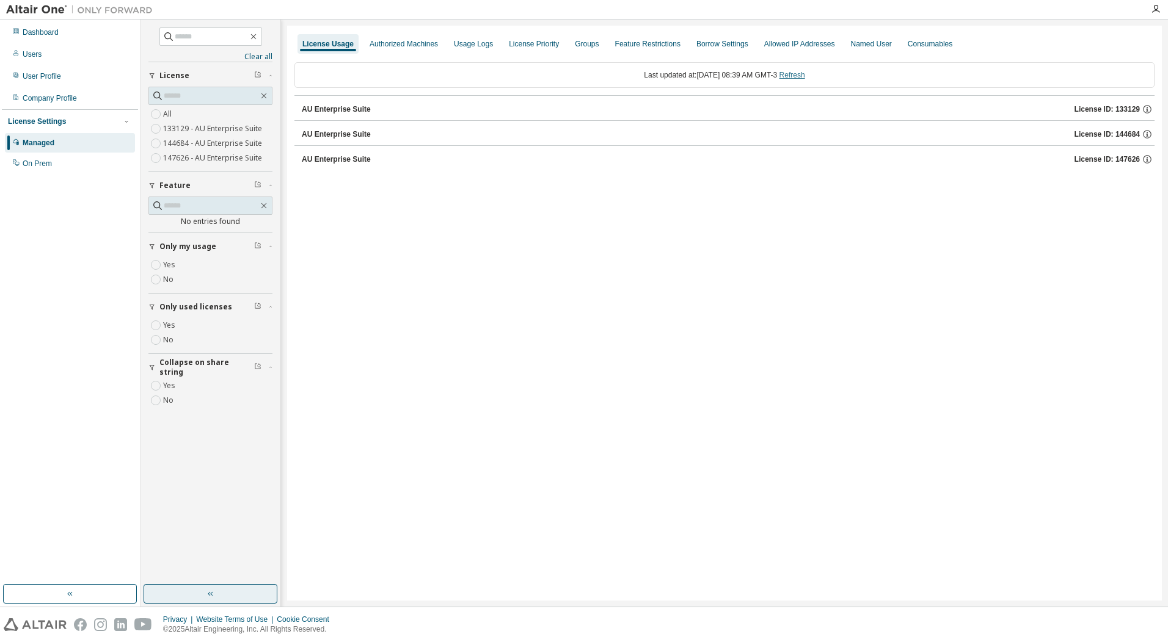
click at [803, 72] on link "Refresh" at bounding box center [792, 75] width 26 height 9
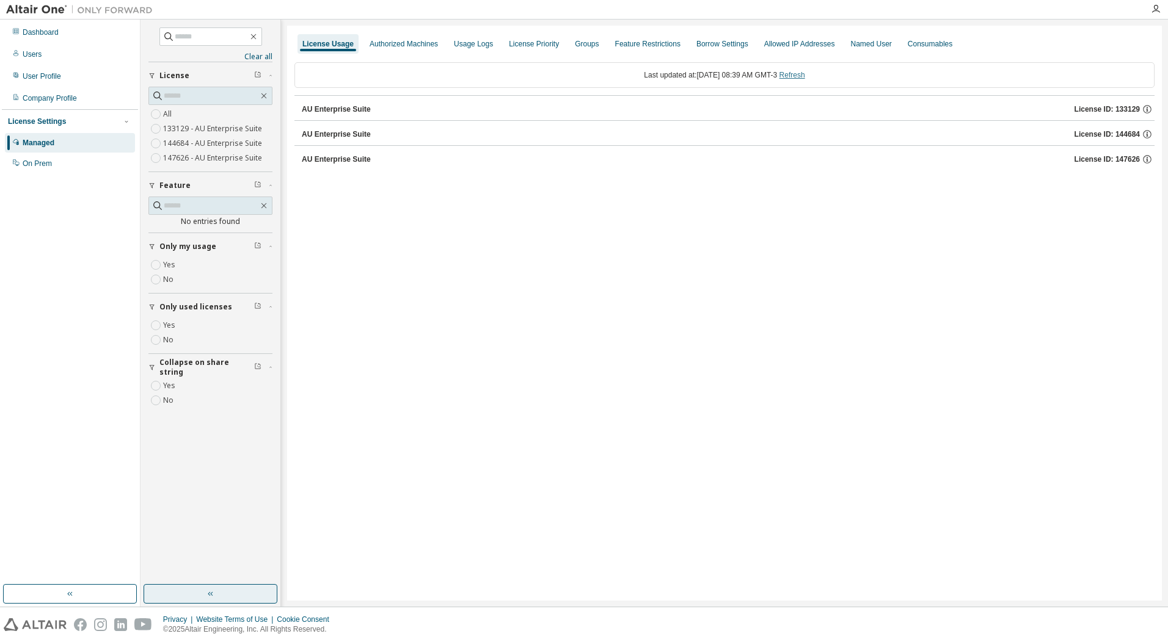
click at [793, 71] on link "Refresh" at bounding box center [792, 75] width 26 height 9
click at [801, 75] on link "Refresh" at bounding box center [792, 75] width 26 height 9
click at [59, 32] on div "Dashboard" at bounding box center [70, 33] width 130 height 20
